Goal: Information Seeking & Learning: Learn about a topic

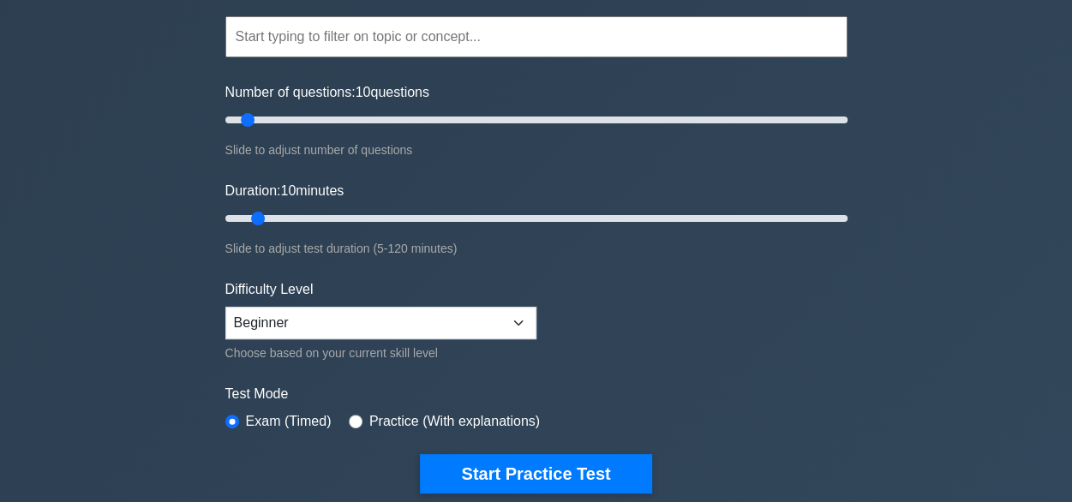
scroll to position [179, 0]
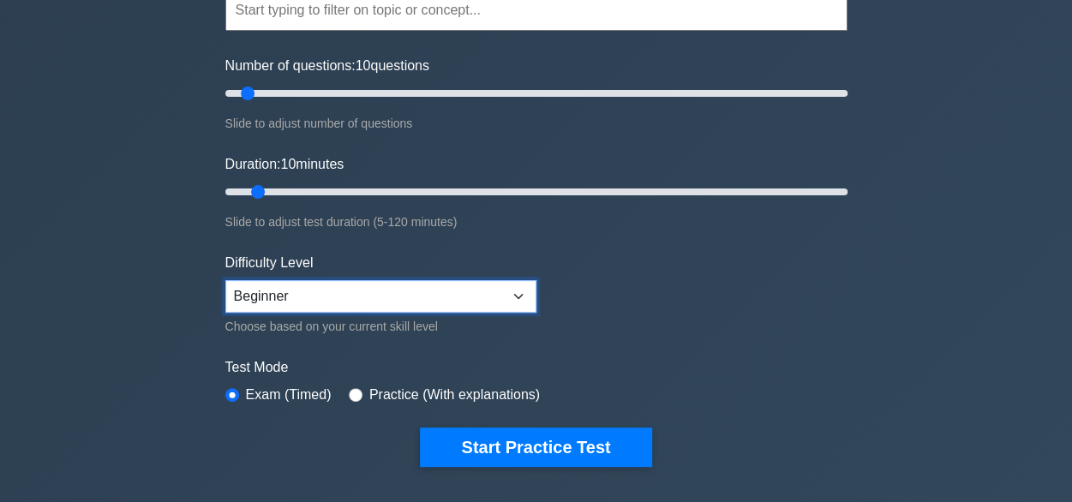
click at [510, 303] on select "Beginner Intermediate Expert" at bounding box center [380, 296] width 311 height 33
click at [415, 299] on select "Beginner Intermediate Expert" at bounding box center [380, 296] width 311 height 33
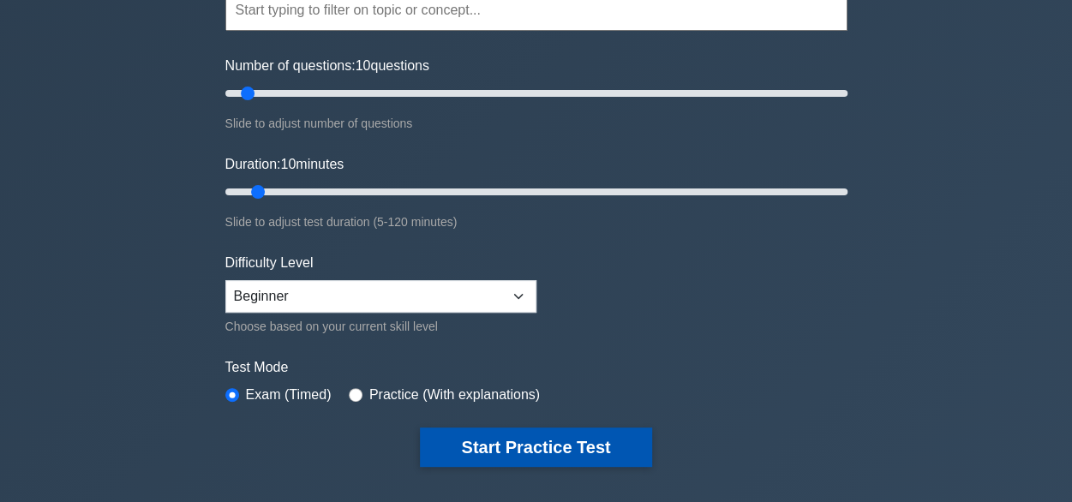
click at [506, 443] on button "Start Practice Test" at bounding box center [535, 447] width 231 height 39
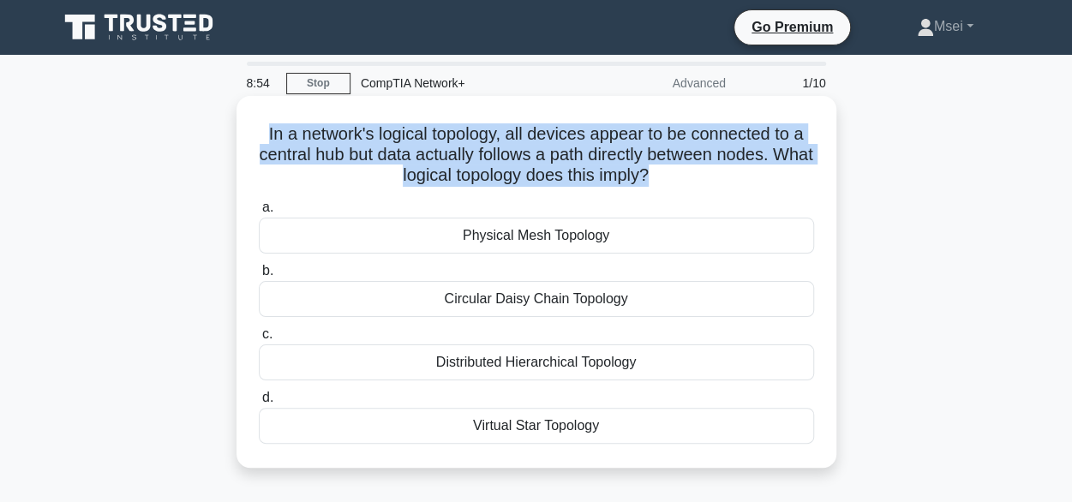
drag, startPoint x: 675, startPoint y: 181, endPoint x: 261, endPoint y: 136, distance: 417.2
click at [261, 136] on h5 "In a network's logical topology, all devices appear to be connected to a centra…" at bounding box center [536, 154] width 559 height 63
copy h5 "In a network's logical topology, all devices appear to be connected to a centra…"
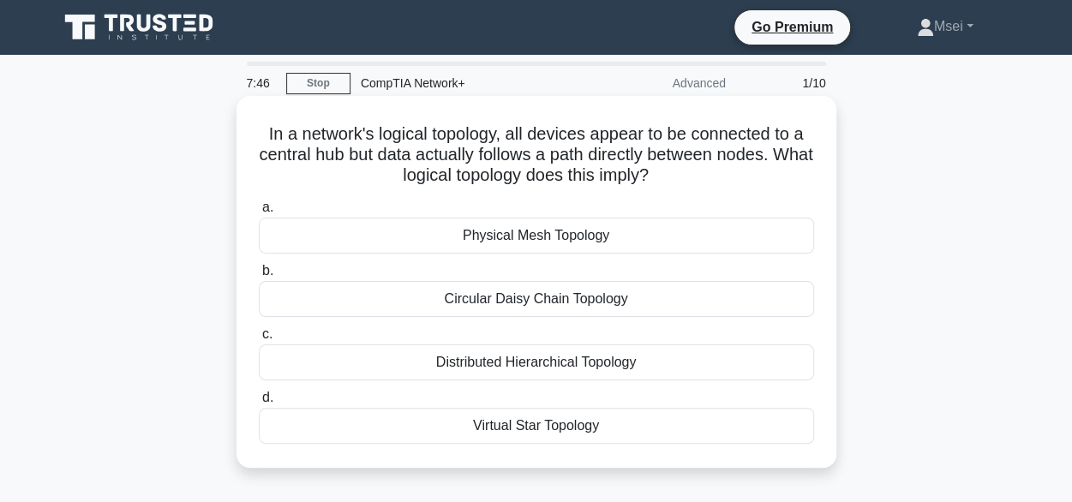
click at [530, 237] on div "Physical Mesh Topology" at bounding box center [536, 236] width 555 height 36
click at [259, 213] on input "a. Physical Mesh Topology" at bounding box center [259, 207] width 0 height 11
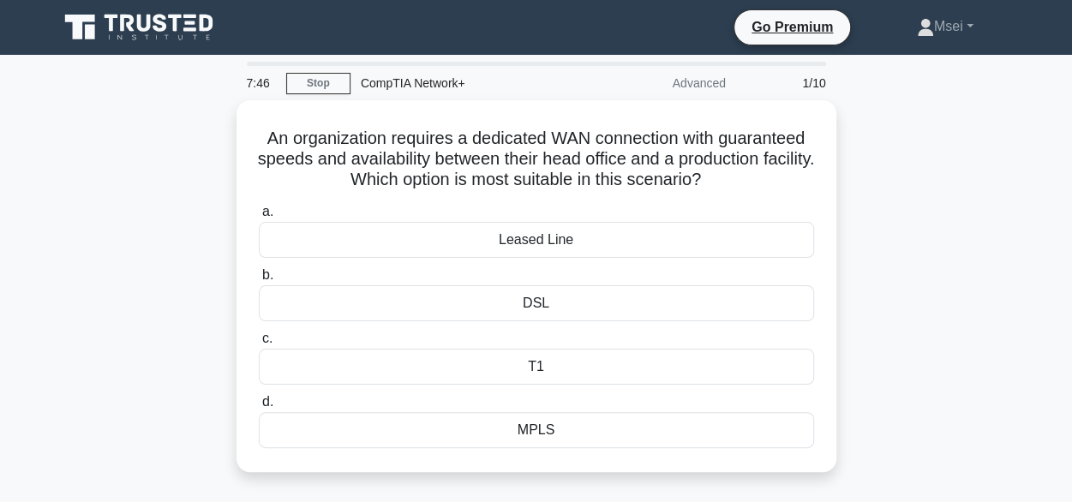
click at [530, 237] on div "Leased Line" at bounding box center [536, 240] width 555 height 36
click at [259, 218] on input "a. Leased Line" at bounding box center [259, 212] width 0 height 11
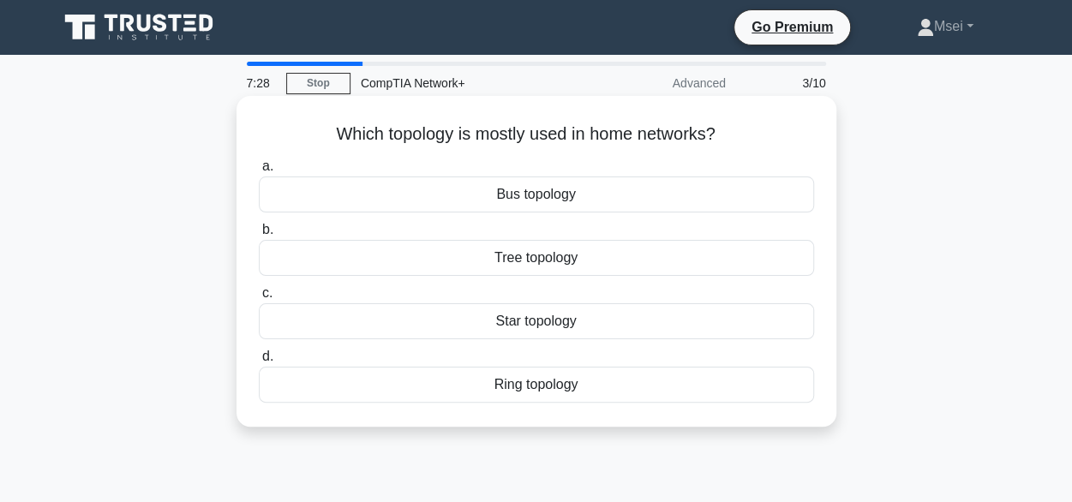
drag, startPoint x: 334, startPoint y: 131, endPoint x: 721, endPoint y: 129, distance: 386.5
click at [721, 129] on h5 "Which topology is mostly used in home networks? .spinner_0XTQ{transform-origin:…" at bounding box center [536, 134] width 559 height 22
copy h5 "Which topology is mostly used in home networks?"
click at [536, 326] on div "Star topology" at bounding box center [536, 321] width 555 height 36
click at [259, 299] on input "c. Star topology" at bounding box center [259, 293] width 0 height 11
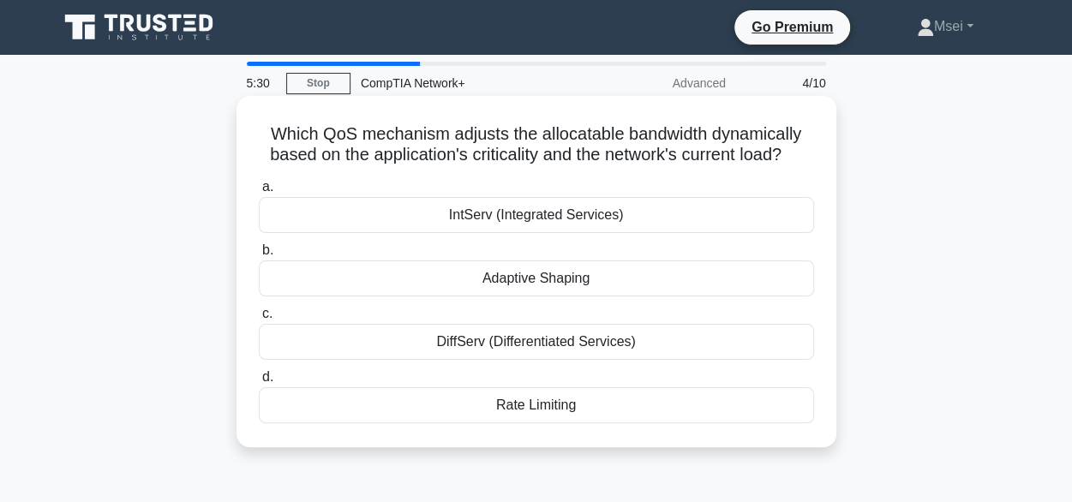
drag, startPoint x: 800, startPoint y: 159, endPoint x: 268, endPoint y: 123, distance: 533.5
click at [268, 123] on h5 "Which QoS mechanism adjusts the allocatable bandwidth dynamically based on the …" at bounding box center [536, 144] width 559 height 43
copy h5 "Which QoS mechanism adjusts the allocatable bandwidth dynamically based on the …"
click at [558, 285] on div "Adaptive Shaping" at bounding box center [536, 279] width 555 height 36
click at [259, 256] on input "b. Adaptive Shaping" at bounding box center [259, 250] width 0 height 11
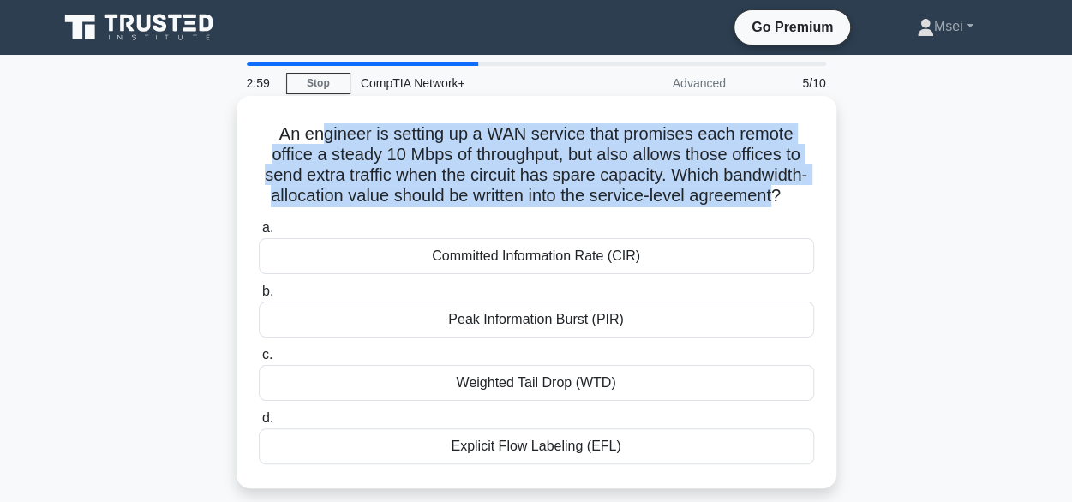
drag, startPoint x: 782, startPoint y: 198, endPoint x: 324, endPoint y: 134, distance: 462.1
click at [324, 134] on h5 "An engineer is setting up a WAN service that promises each remote office a stea…" at bounding box center [536, 165] width 559 height 84
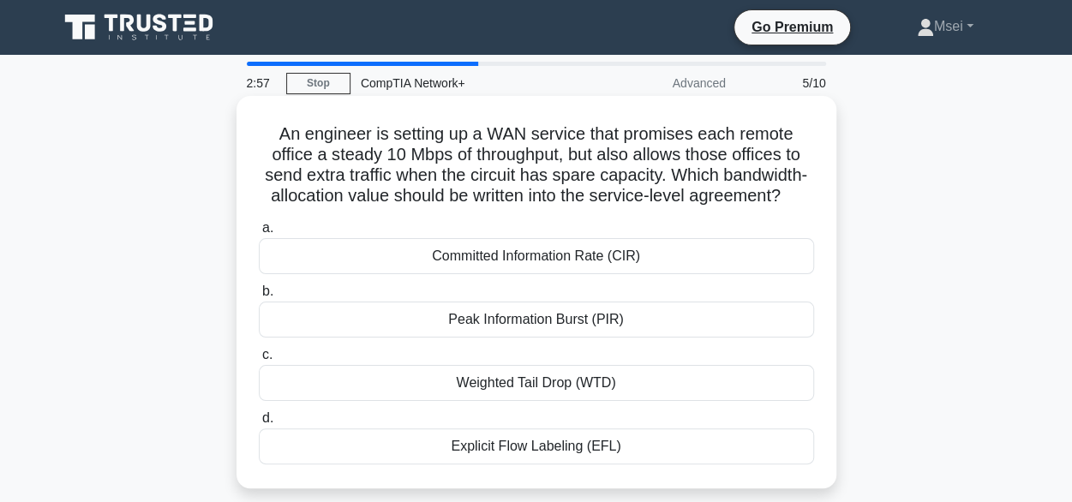
click at [788, 198] on h5 "An engineer is setting up a WAN service that promises each remote office a stea…" at bounding box center [536, 165] width 559 height 84
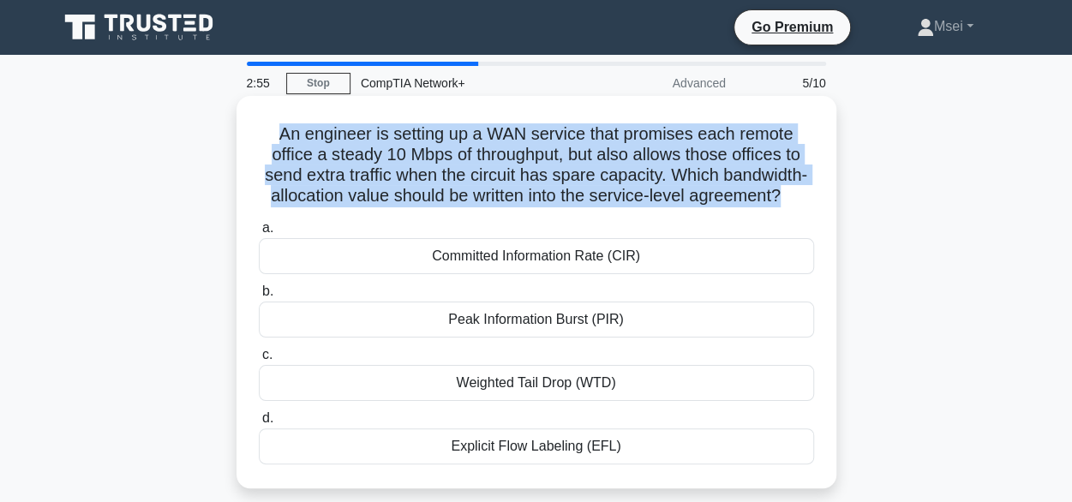
drag, startPoint x: 788, startPoint y: 198, endPoint x: 255, endPoint y: 128, distance: 536.8
click at [255, 128] on div "An engineer is setting up a WAN service that promises each remote office a stea…" at bounding box center [536, 292] width 586 height 379
copy h5 "An engineer is setting up a WAN service that promises each remote office a stea…"
